Goal: Information Seeking & Learning: Learn about a topic

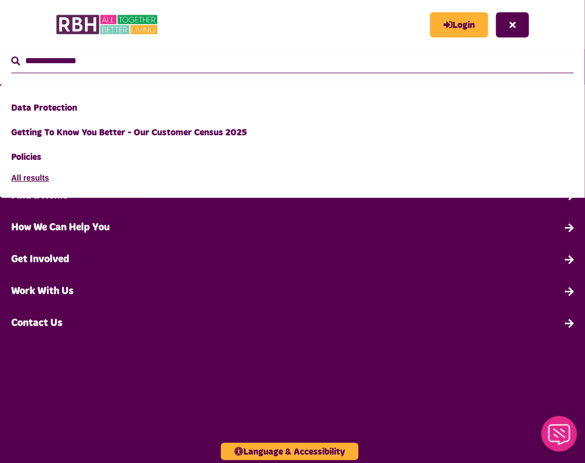
type input "**********"
click at [11, 55] on button "Search" at bounding box center [15, 61] width 9 height 13
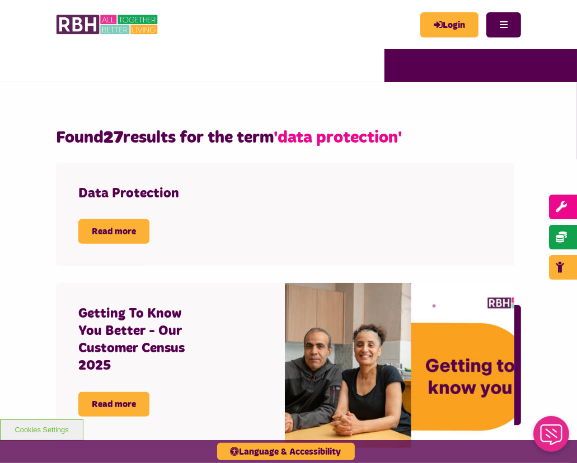
scroll to position [257, 0]
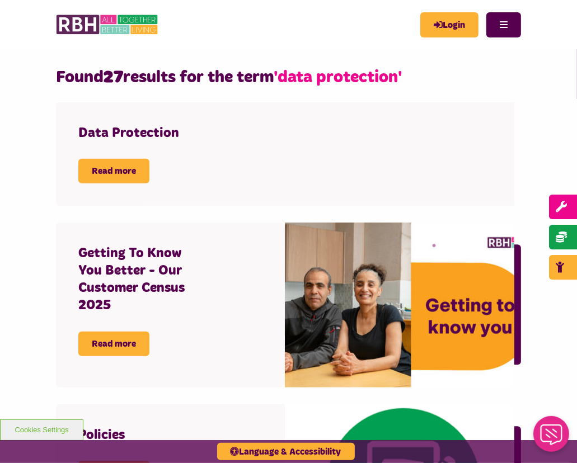
scroll to position [327, 0]
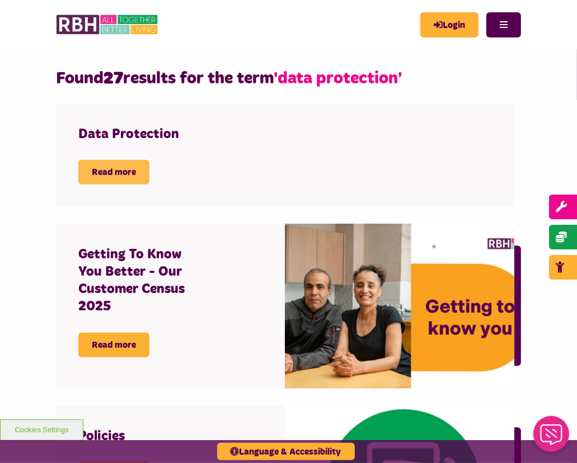
click at [123, 168] on link "Read more" at bounding box center [113, 172] width 71 height 25
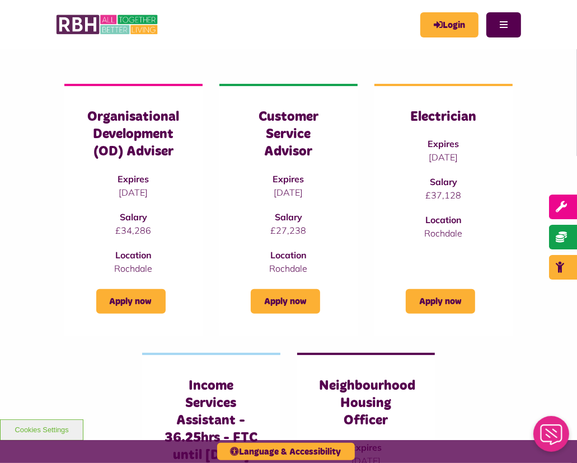
scroll to position [128, 0]
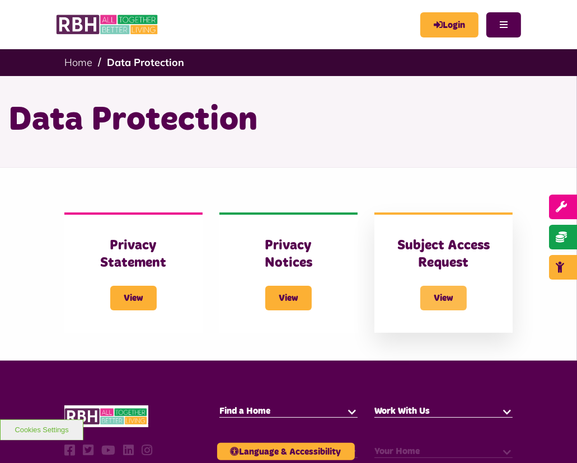
click at [443, 296] on span "View" at bounding box center [443, 298] width 46 height 25
click at [439, 297] on span "View" at bounding box center [443, 298] width 46 height 25
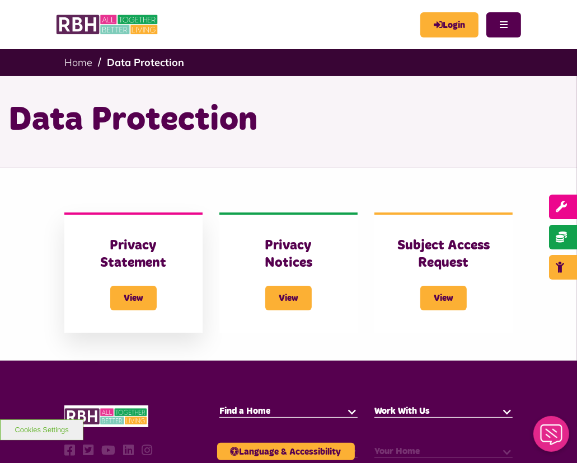
click at [139, 250] on h3 "Privacy Statement" at bounding box center [133, 254] width 93 height 35
click at [131, 298] on span "View" at bounding box center [133, 298] width 46 height 25
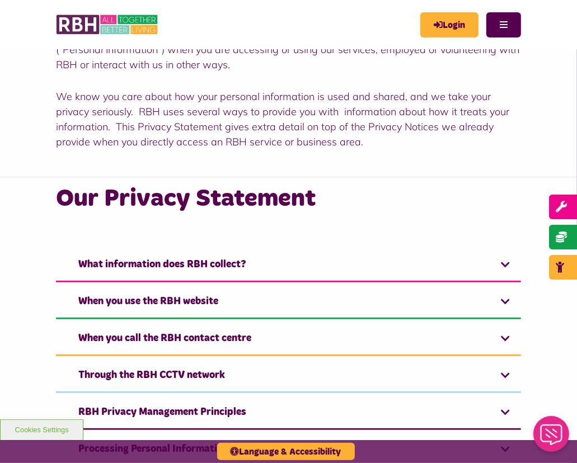
scroll to position [188, 0]
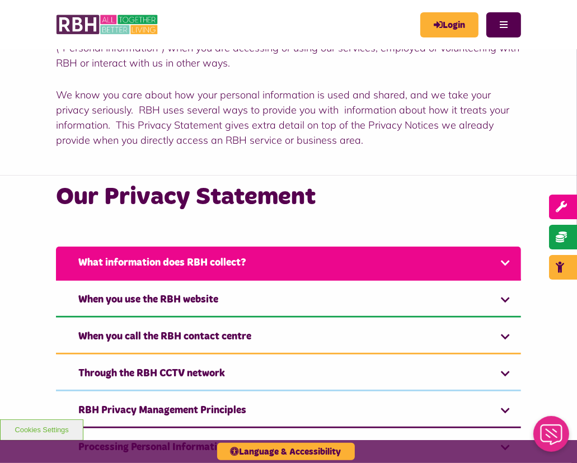
click at [207, 261] on link "What information does RBH collect?" at bounding box center [288, 264] width 465 height 34
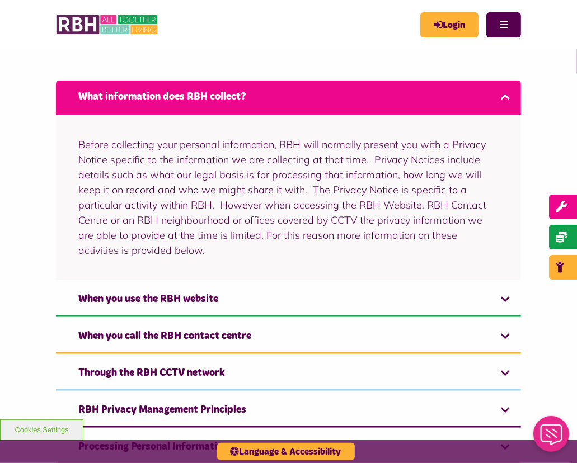
scroll to position [372, 0]
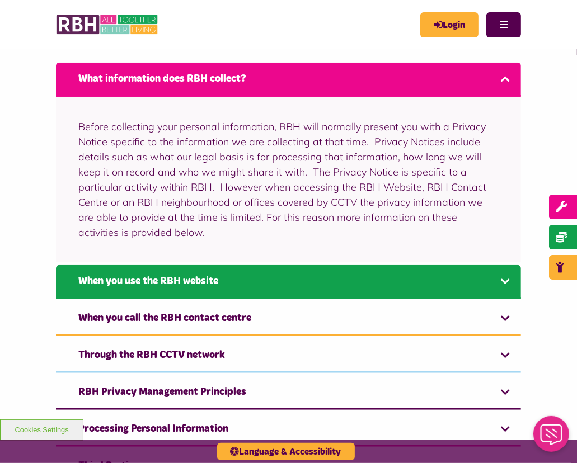
click at [199, 279] on link "When you use the RBH website" at bounding box center [288, 282] width 465 height 34
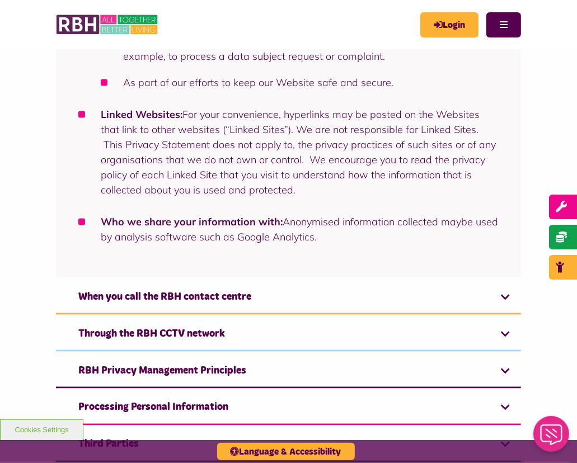
scroll to position [1072, 0]
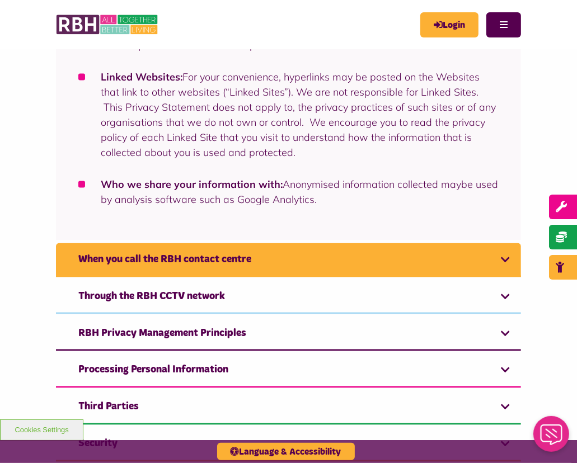
click at [195, 274] on link "When you call the RBH contact centre" at bounding box center [288, 260] width 465 height 34
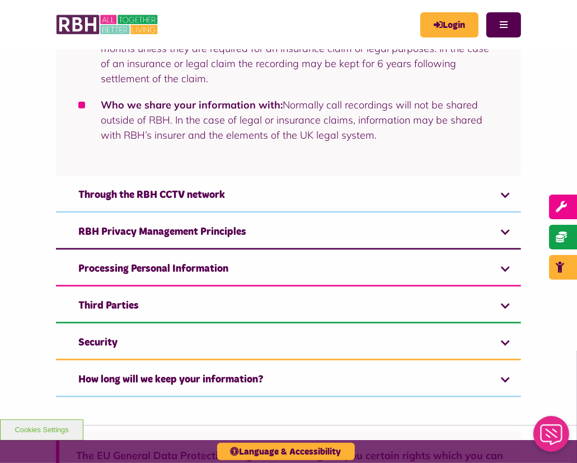
scroll to position [930, 0]
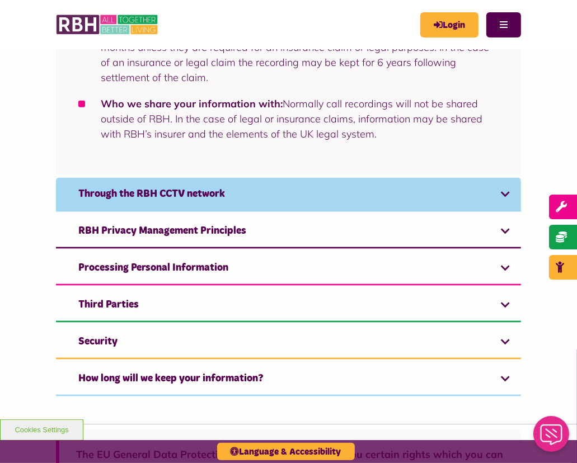
click at [222, 178] on link "Through the RBH CCTV network" at bounding box center [288, 195] width 465 height 34
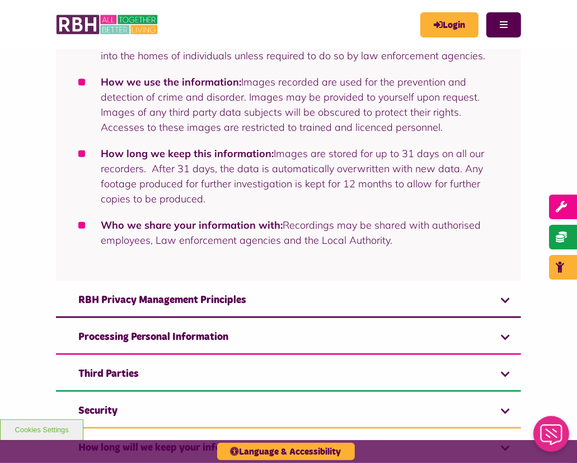
scroll to position [688, 0]
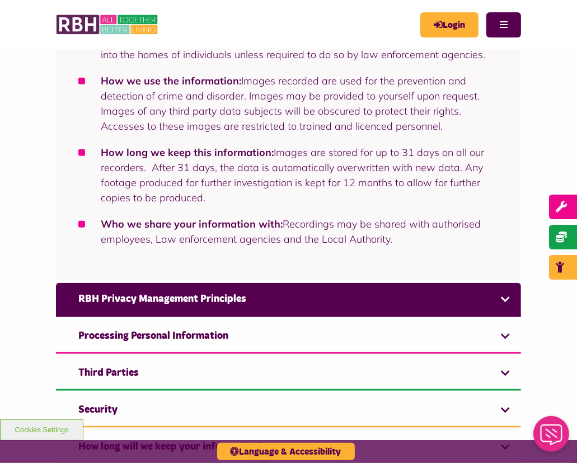
click at [190, 299] on link "RBH Privacy Management Principles" at bounding box center [288, 300] width 465 height 34
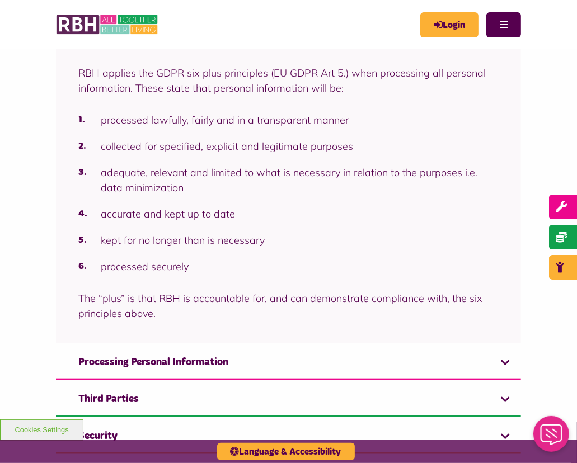
scroll to position [570, 0]
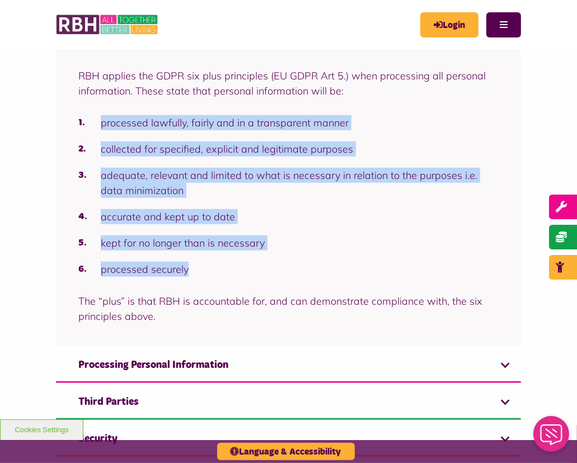
drag, startPoint x: 188, startPoint y: 270, endPoint x: 94, endPoint y: 120, distance: 177.0
click at [94, 120] on ol "processed lawfully, fairly and in a transparent manner collected for specified,…" at bounding box center [288, 196] width 420 height 162
copy ol "processed lawfully, fairly and in a transparent manner collected for specified,…"
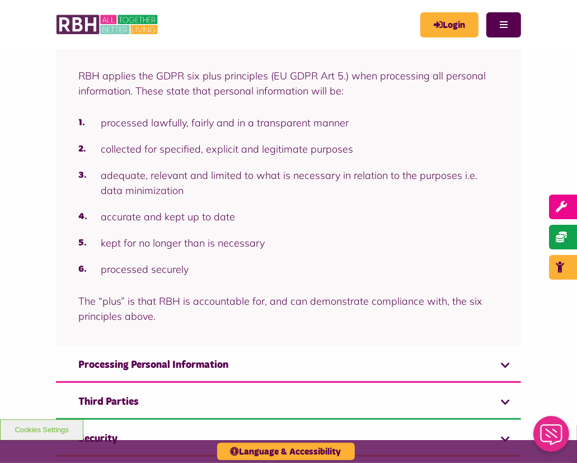
click at [549, 371] on div "Our Privacy Statement What information does RBH collect? Before collecting your…" at bounding box center [288, 157] width 577 height 729
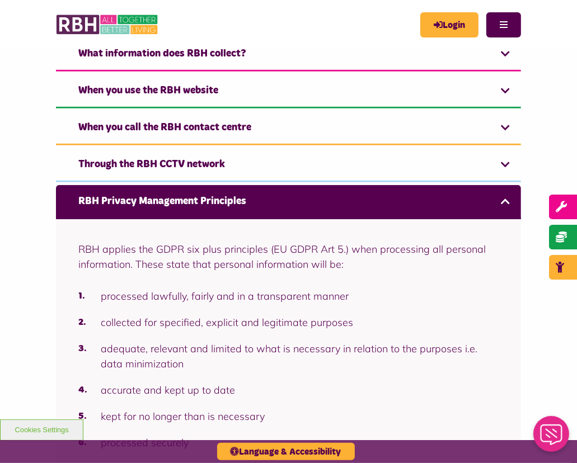
scroll to position [397, 0]
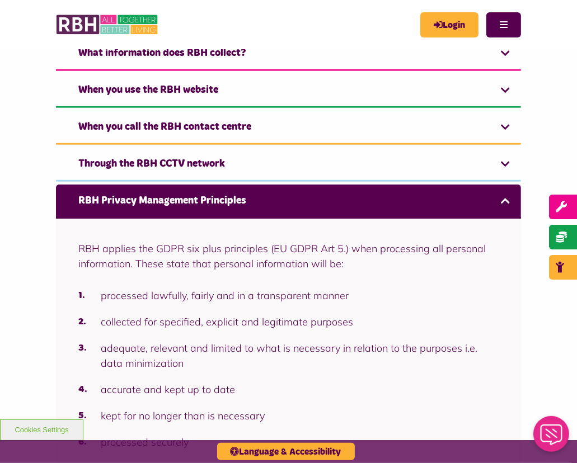
click at [231, 204] on link "RBH Privacy Management Principles" at bounding box center [288, 202] width 465 height 34
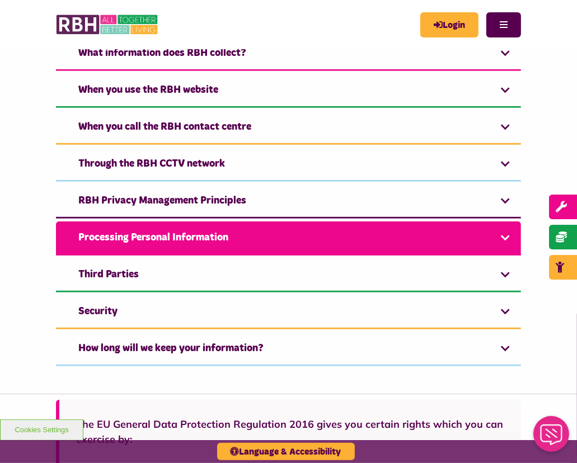
click at [232, 235] on link "Processing Personal Information" at bounding box center [288, 239] width 465 height 34
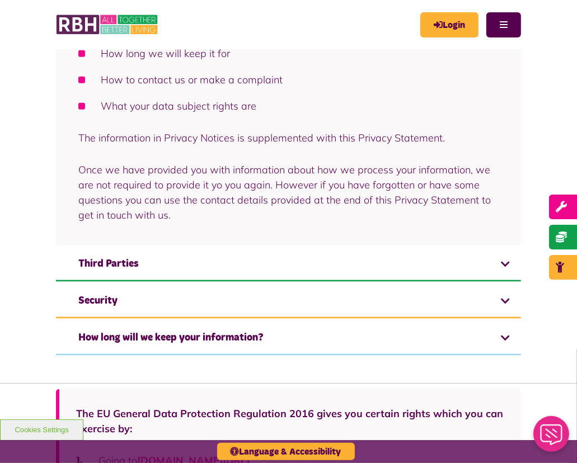
scroll to position [931, 0]
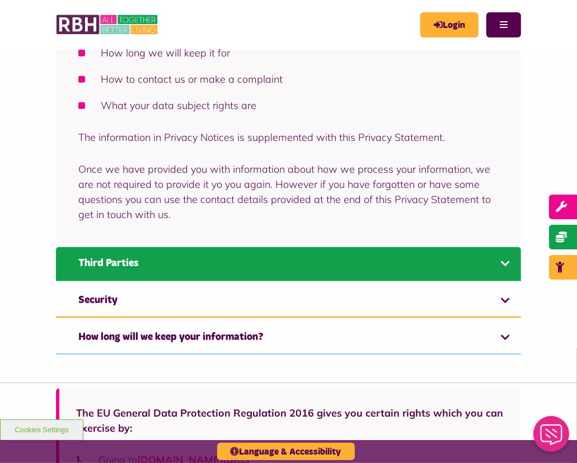
click at [280, 264] on link "Third Parties" at bounding box center [288, 264] width 465 height 34
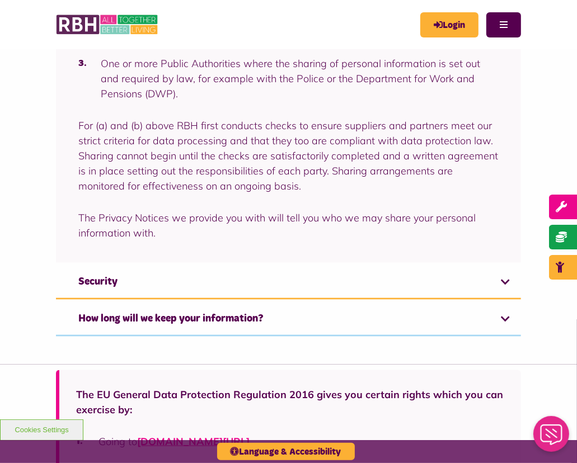
scroll to position [819, 0]
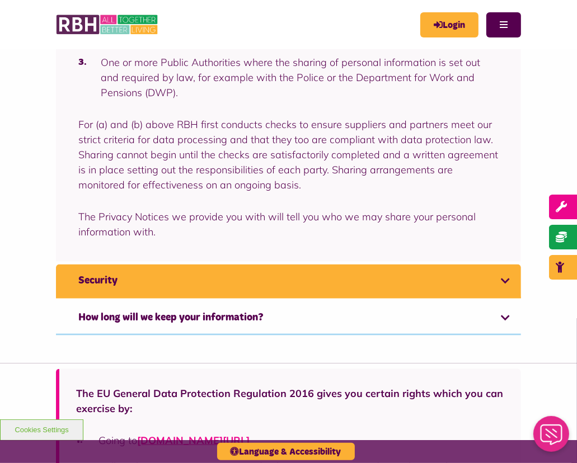
click at [280, 265] on link "Security" at bounding box center [288, 282] width 465 height 34
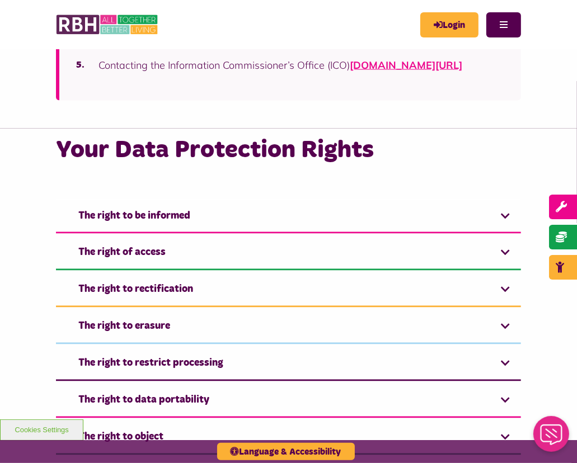
scroll to position [1200, 0]
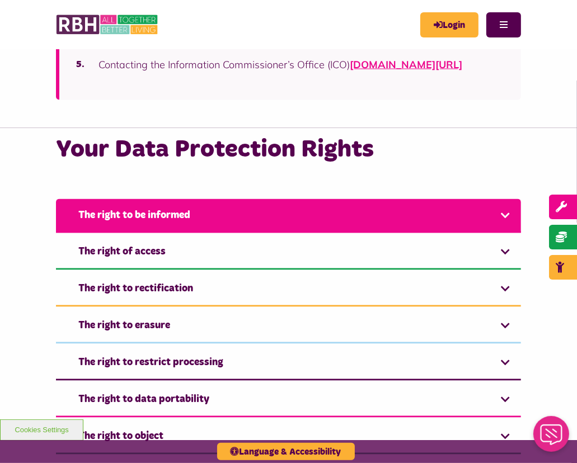
click at [242, 232] on link "The right to be informed" at bounding box center [288, 216] width 465 height 34
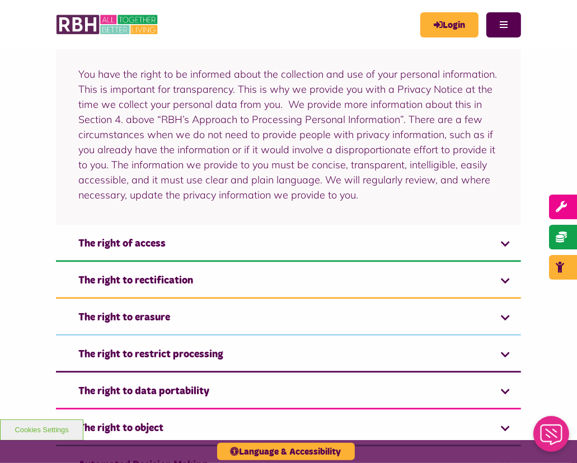
scroll to position [1395, 0]
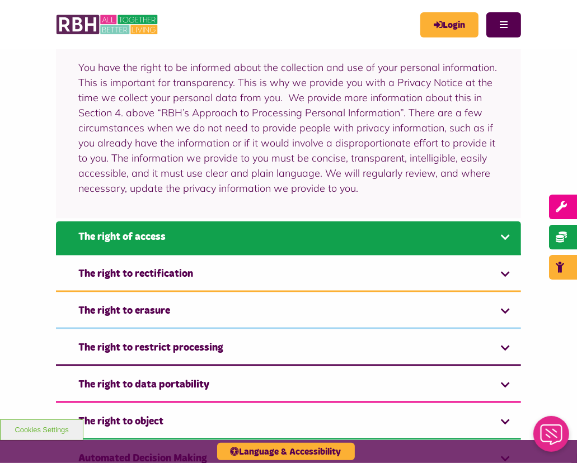
click at [283, 255] on link "The right of access" at bounding box center [288, 239] width 465 height 34
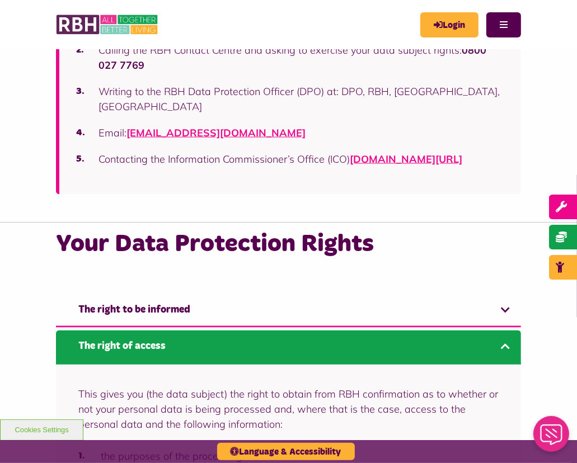
scroll to position [1135, 0]
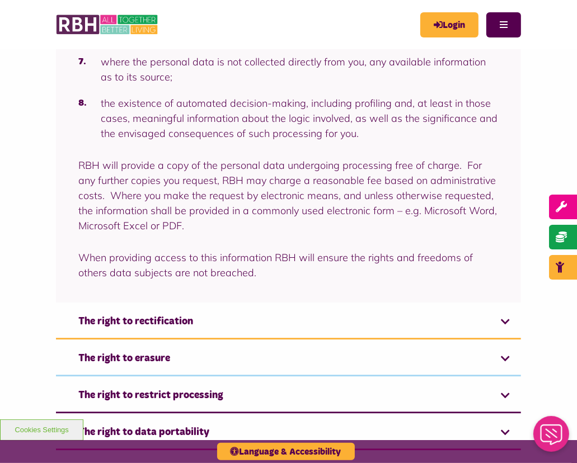
scroll to position [1768, 0]
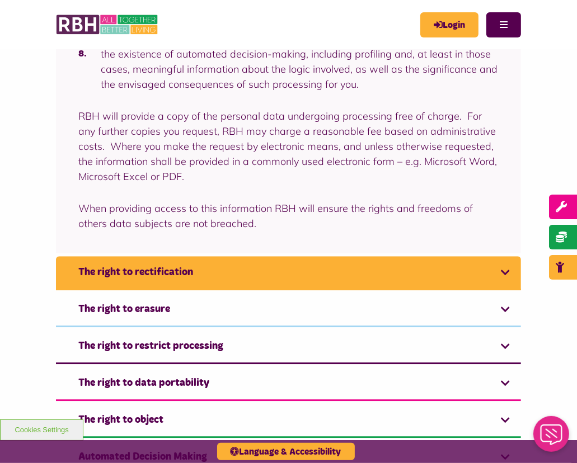
click at [248, 284] on link "The right to rectification" at bounding box center [288, 273] width 465 height 34
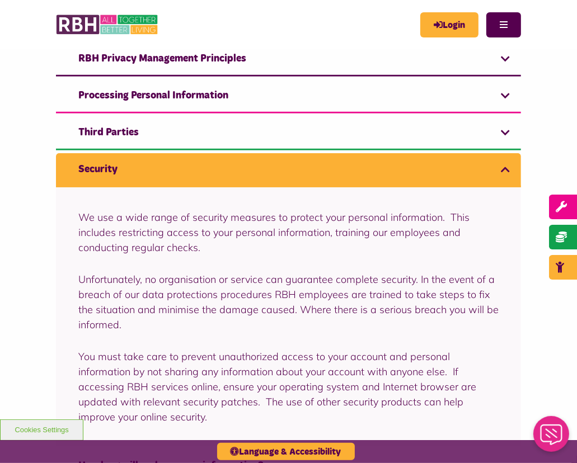
scroll to position [539, 0]
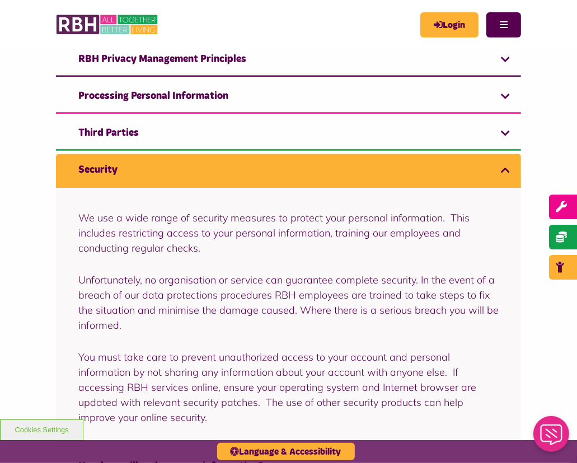
click at [307, 165] on link "Security" at bounding box center [288, 171] width 465 height 34
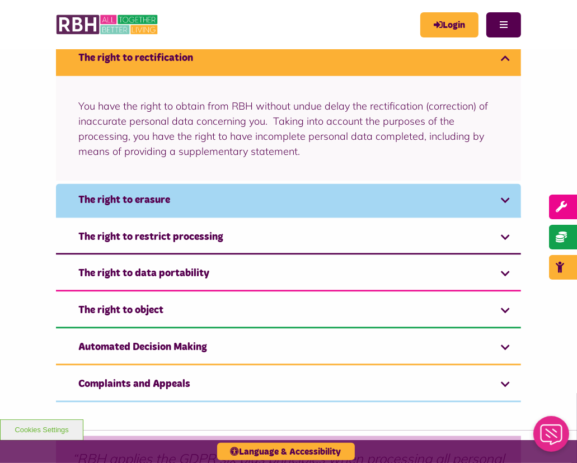
scroll to position [1165, 0]
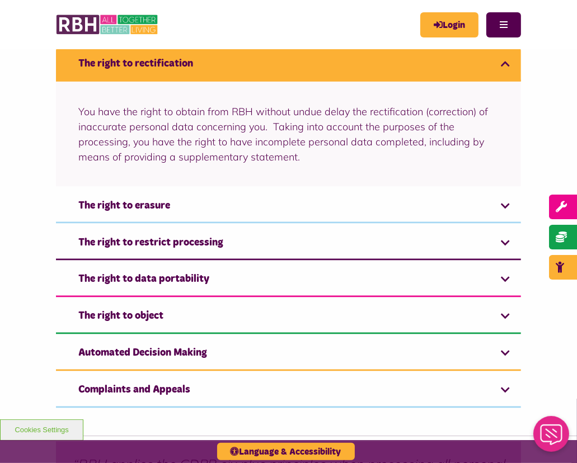
click at [498, 74] on link "The right to rectification" at bounding box center [288, 65] width 465 height 34
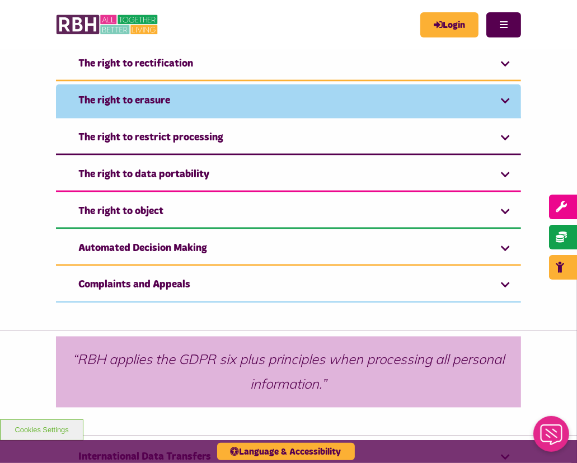
click at [510, 106] on link "The right to erasure" at bounding box center [288, 102] width 465 height 34
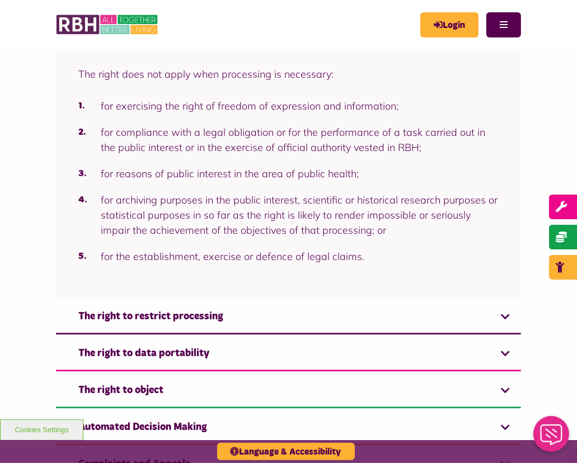
scroll to position [1544, 0]
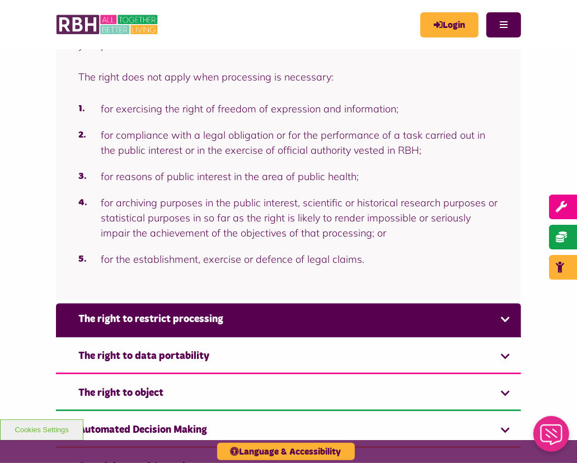
click at [327, 338] on link "The right to restrict processing" at bounding box center [288, 320] width 465 height 34
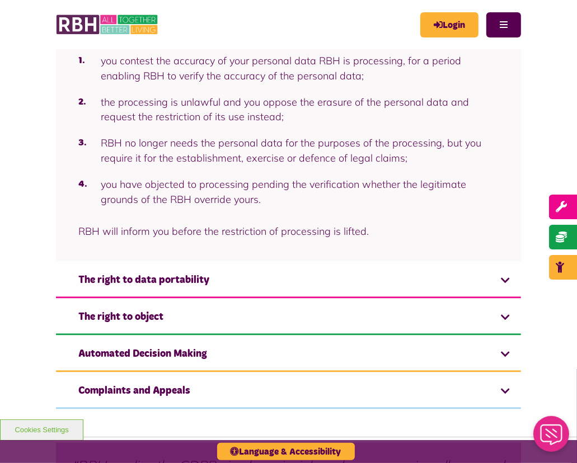
scroll to position [1343, 0]
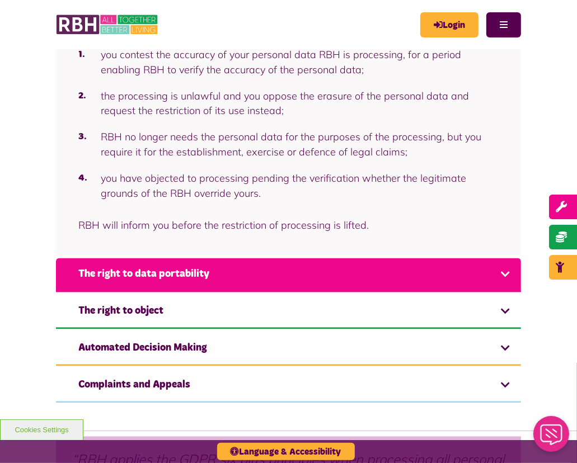
click at [327, 293] on link "The right to data portability" at bounding box center [288, 276] width 465 height 34
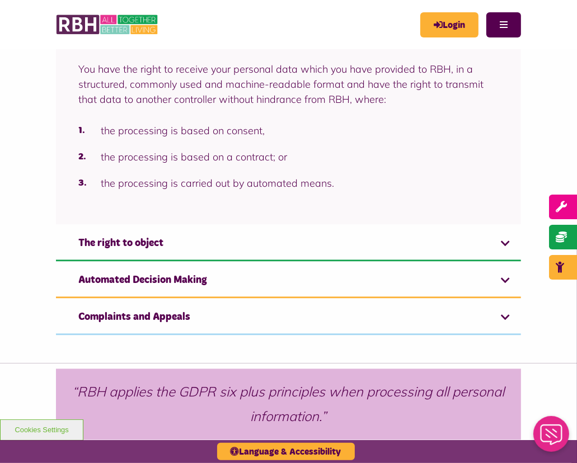
scroll to position [1299, 0]
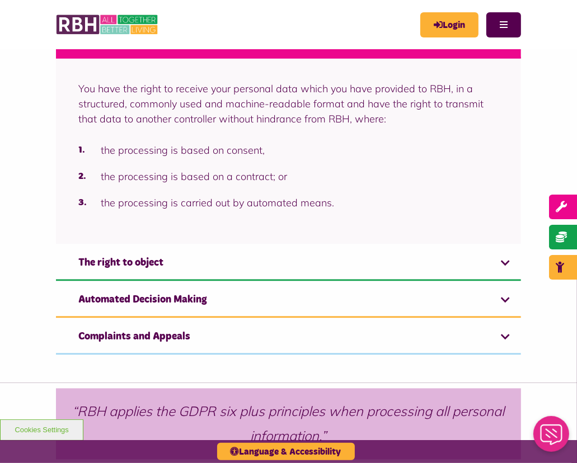
click at [328, 235] on div "You have the right to receive your personal data which you have provided to RBH…" at bounding box center [288, 152] width 465 height 186
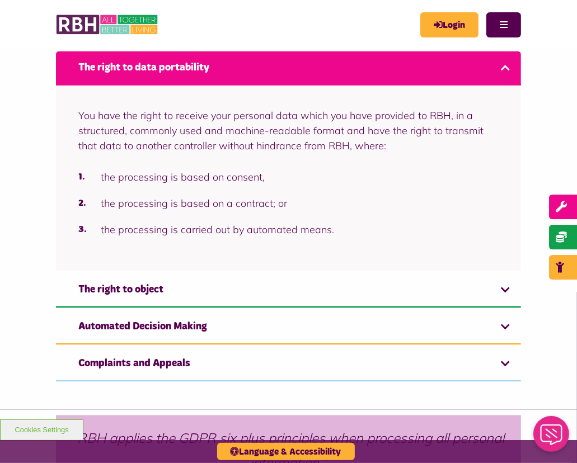
scroll to position [1313, 0]
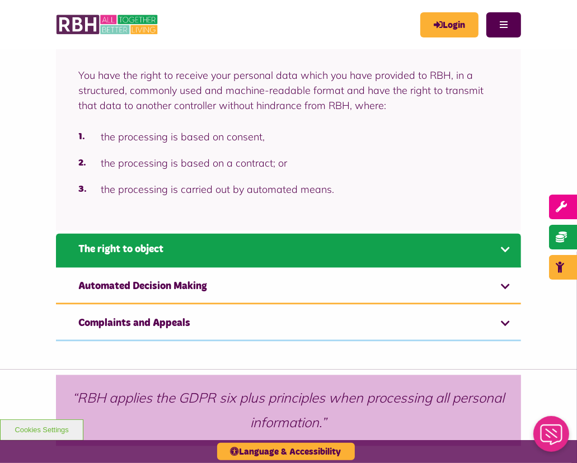
click at [288, 264] on link "The right to object" at bounding box center [288, 251] width 465 height 34
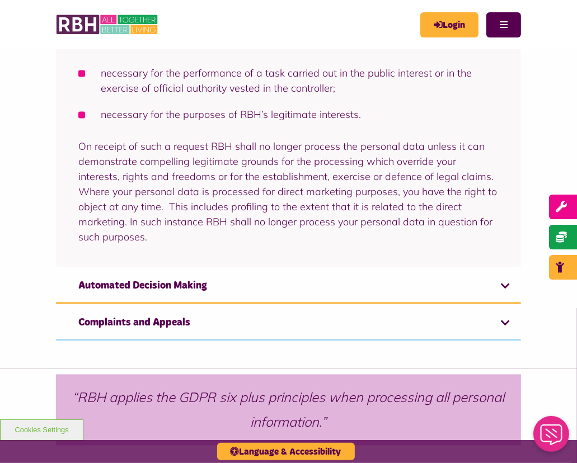
scroll to position [1408, 0]
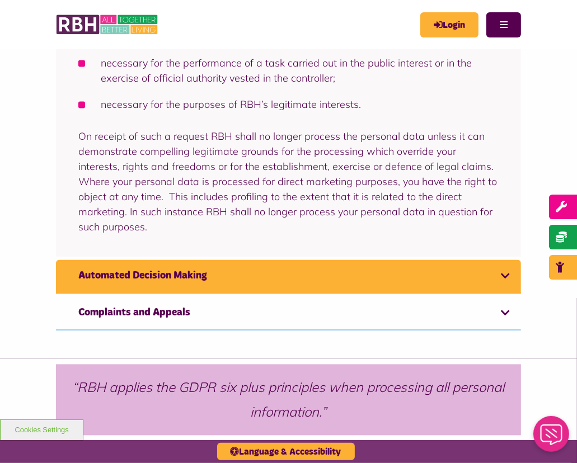
click at [290, 278] on link "Automated Decision Making" at bounding box center [288, 277] width 465 height 34
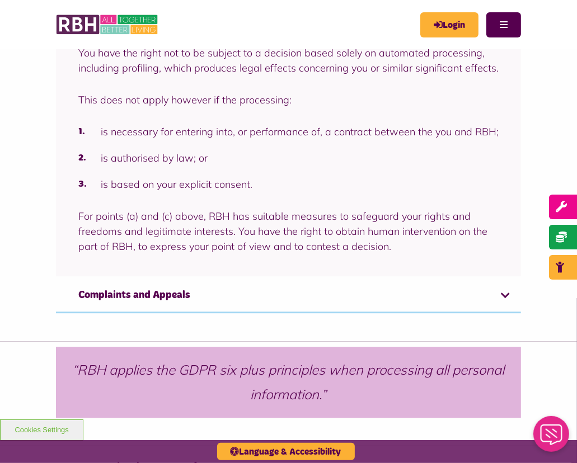
scroll to position [1408, 0]
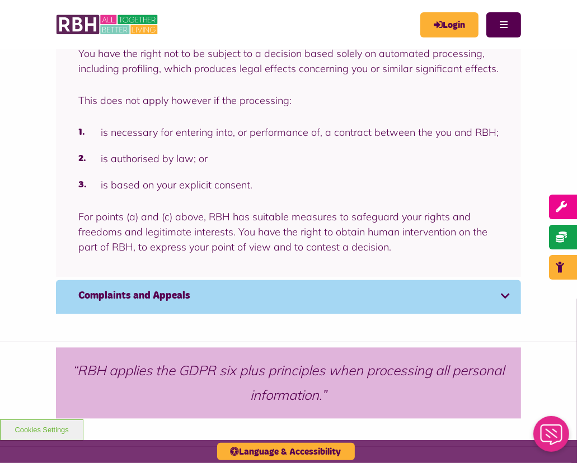
click at [239, 305] on link "Complaints and Appeals" at bounding box center [288, 297] width 465 height 34
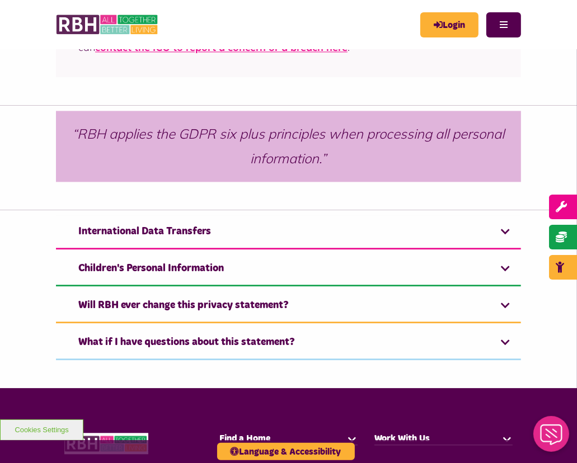
scroll to position [1562, 0]
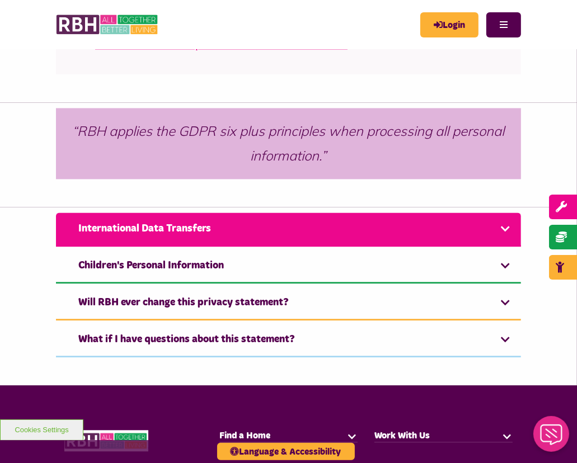
click at [180, 236] on link "International Data Transfers" at bounding box center [288, 230] width 465 height 34
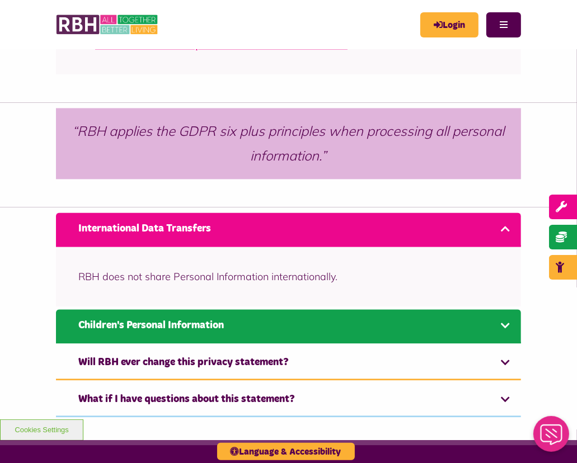
drag, startPoint x: 208, startPoint y: 330, endPoint x: 158, endPoint y: 326, distance: 50.5
click at [158, 326] on link "Children's Personal Information" at bounding box center [288, 327] width 465 height 34
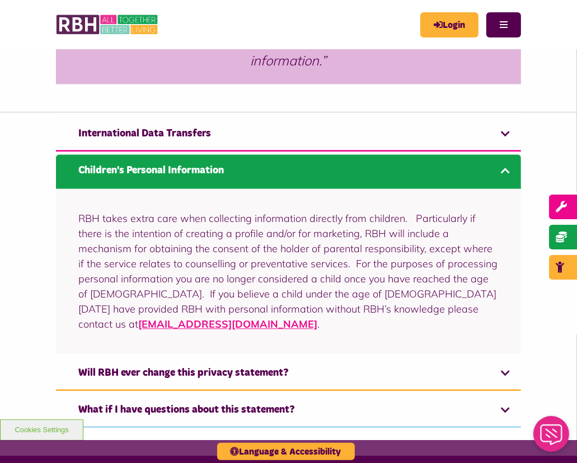
scroll to position [1673, 0]
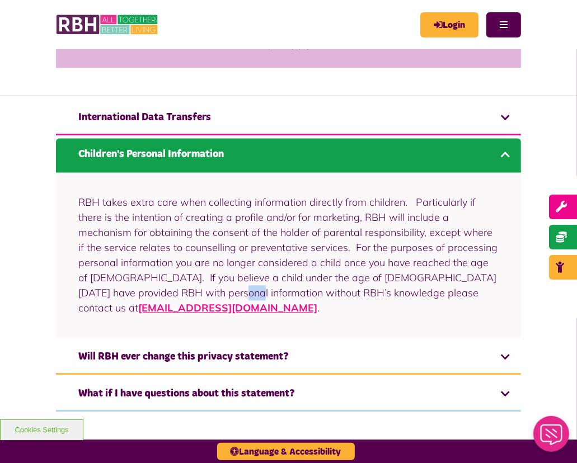
drag, startPoint x: 182, startPoint y: 330, endPoint x: 166, endPoint y: 322, distance: 17.5
click at [166, 322] on div "RBH takes extra care when collecting information directly from children. Partic…" at bounding box center [288, 255] width 465 height 166
click at [161, 325] on div "RBH takes extra care when collecting information directly from children. Partic…" at bounding box center [288, 255] width 465 height 166
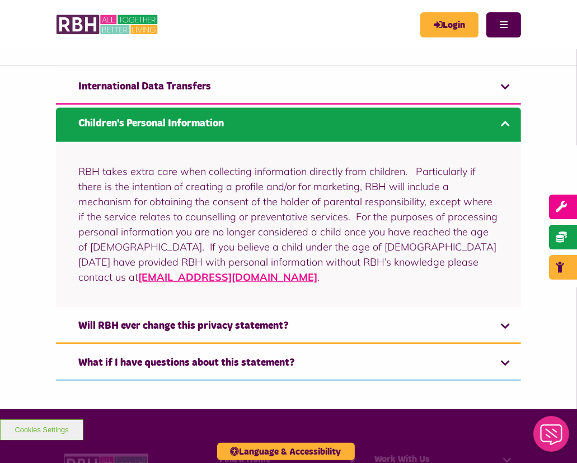
scroll to position [1712, 0]
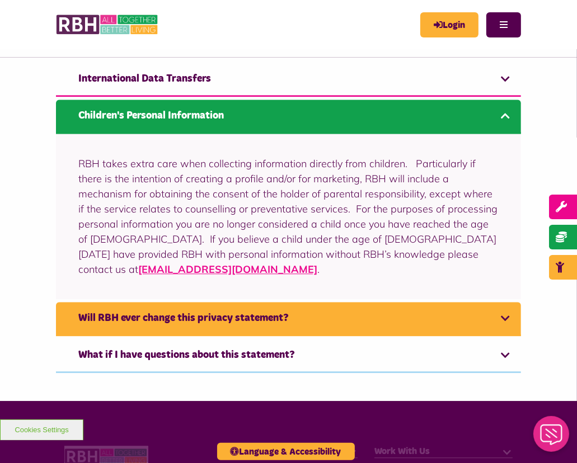
click at [161, 325] on link "Will RBH ever change this privacy statement?" at bounding box center [288, 319] width 465 height 34
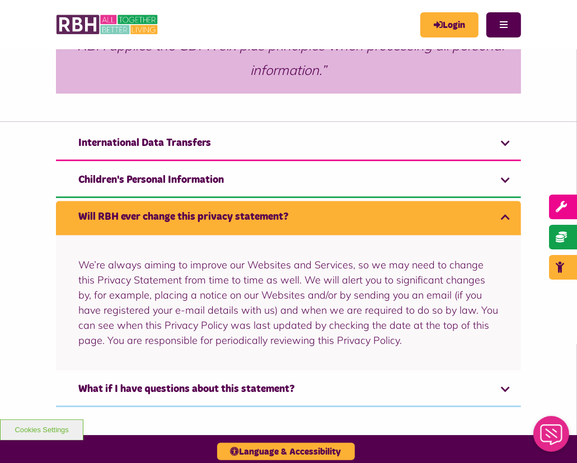
scroll to position [1681, 0]
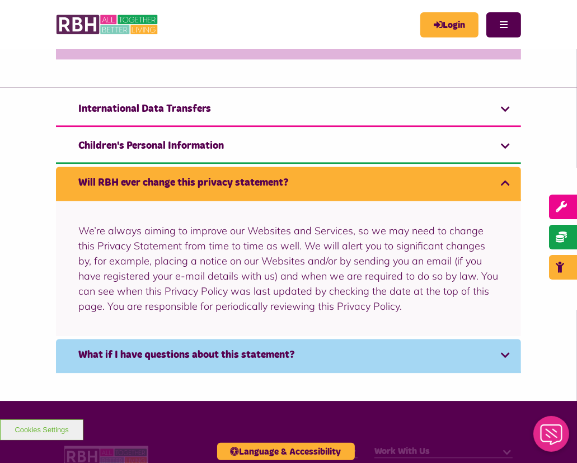
click at [96, 362] on link "What if I have questions about this statement?" at bounding box center [288, 356] width 465 height 34
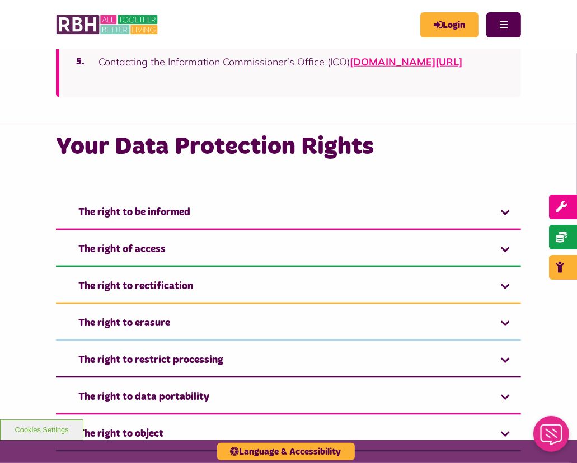
scroll to position [940, 0]
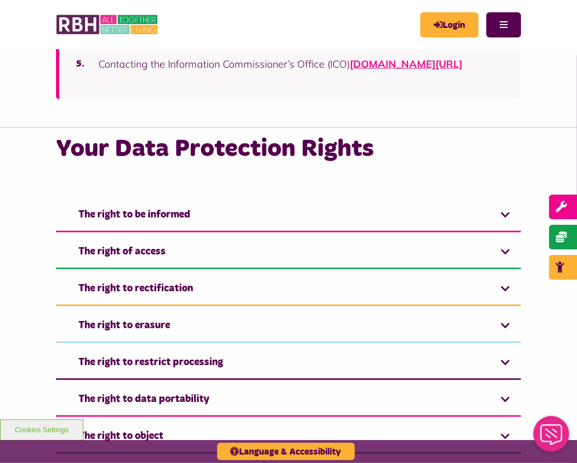
click at [30, 226] on div "Your Data Protection Rights The right to be informed You have the right to be i…" at bounding box center [288, 426] width 577 height 596
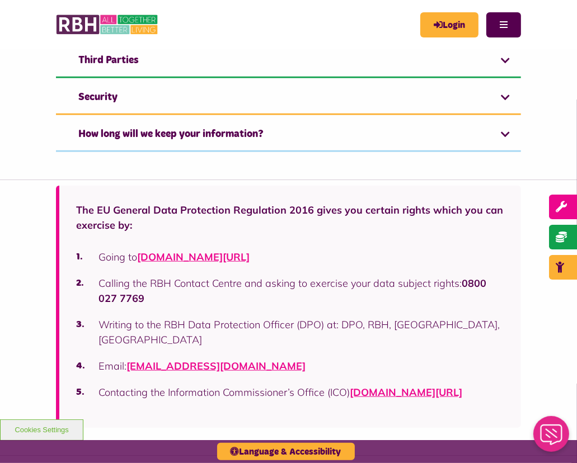
scroll to position [613, 0]
